Goal: Check status: Check status

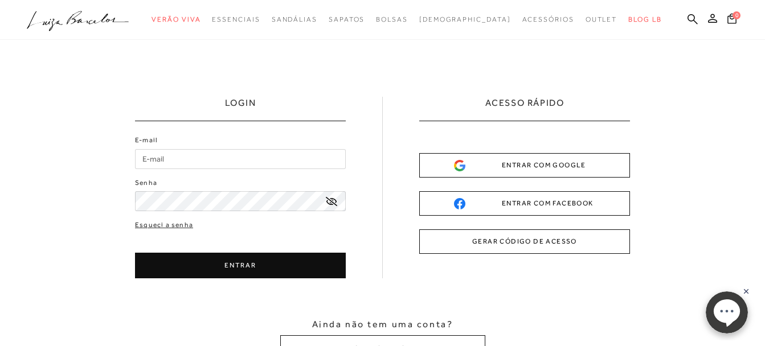
click at [221, 156] on input "E-mail" at bounding box center [240, 159] width 211 height 20
type input "[EMAIL_ADDRESS][DOMAIN_NAME]"
click at [211, 263] on button "ENTRAR" at bounding box center [240, 266] width 211 height 26
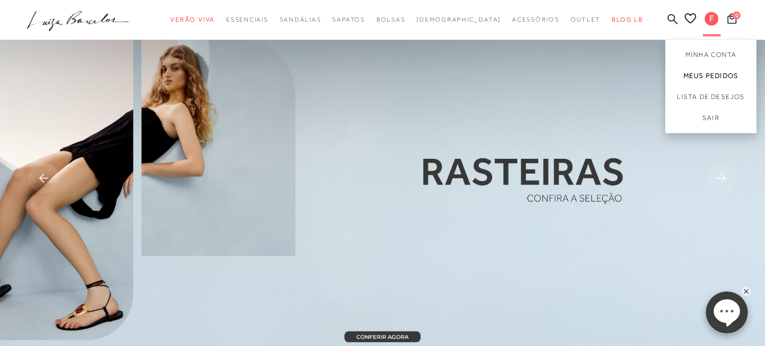
click at [714, 79] on link "Meus Pedidos" at bounding box center [711, 76] width 91 height 21
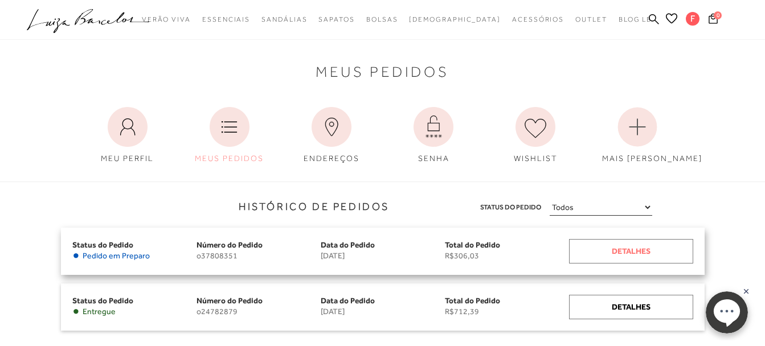
click at [603, 248] on div "Detalhes" at bounding box center [631, 251] width 124 height 25
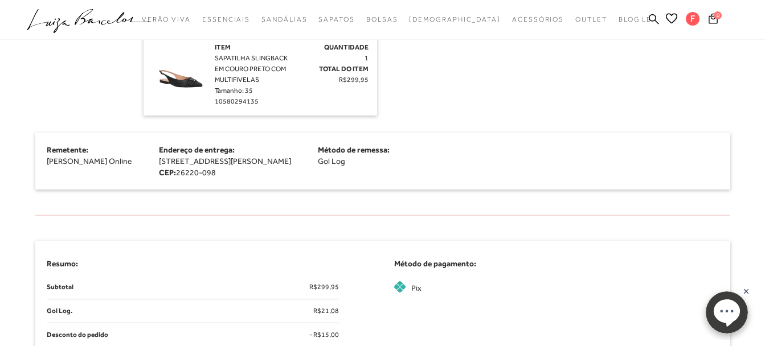
scroll to position [228, 0]
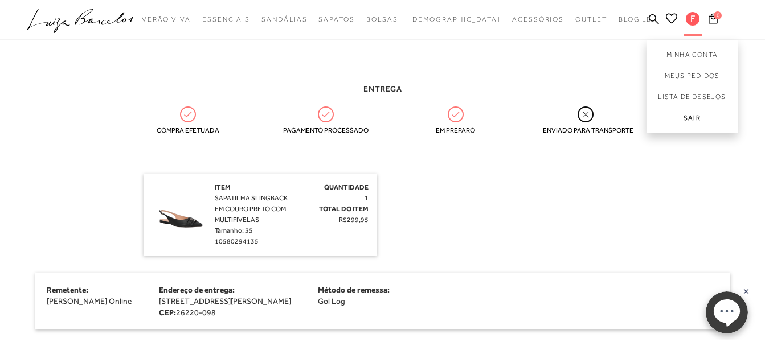
click at [696, 116] on link "Sair" at bounding box center [692, 121] width 91 height 26
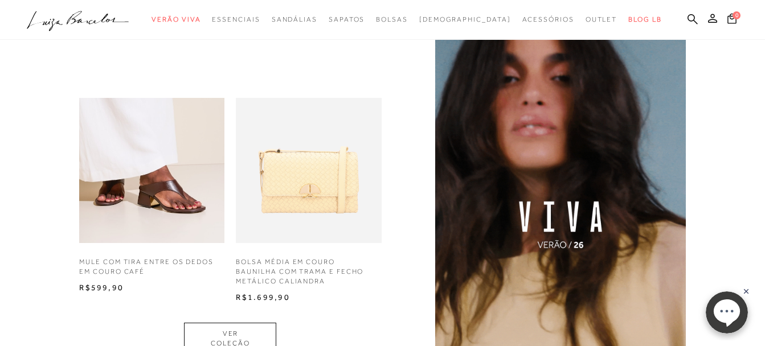
scroll to position [741, 0]
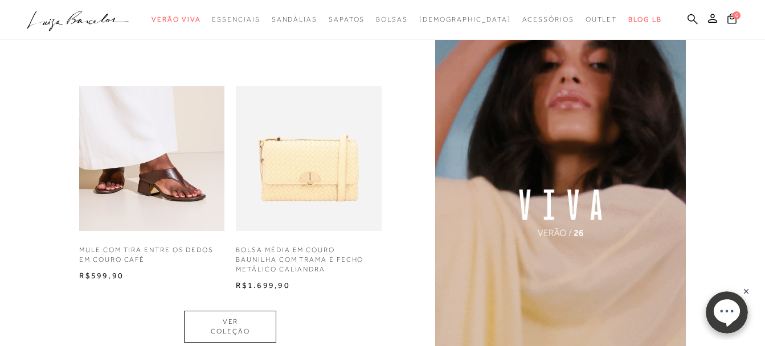
click at [346, 167] on img at bounding box center [308, 158] width 145 height 145
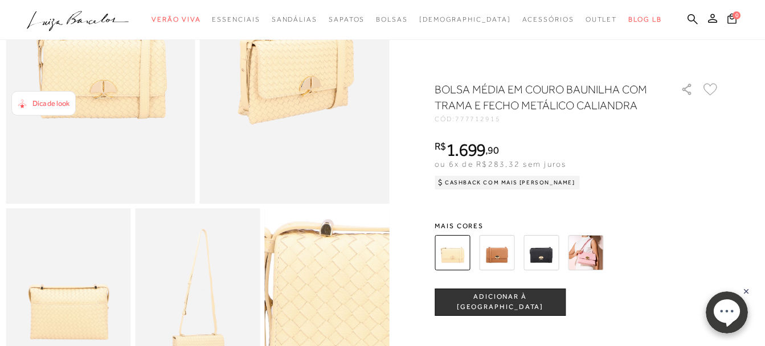
scroll to position [114, 0]
